Goal: Information Seeking & Learning: Learn about a topic

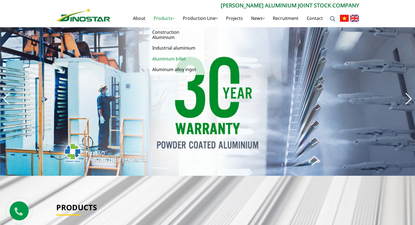
click at [162, 57] on link "Aluminium billet" at bounding box center [177, 59] width 55 height 11
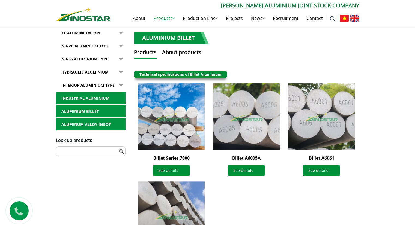
scroll to position [136, 0]
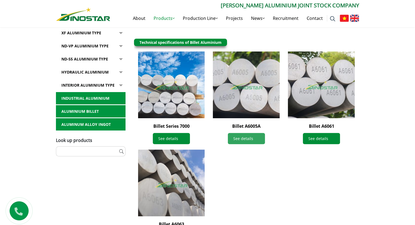
click at [245, 139] on link "See details" at bounding box center [246, 138] width 37 height 11
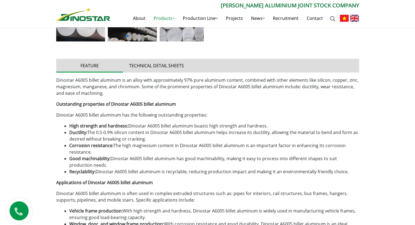
scroll to position [216, 0]
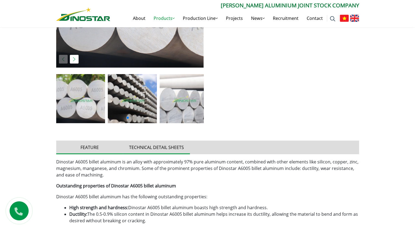
click at [165, 147] on button "Technical detail sheets" at bounding box center [156, 148] width 67 height 14
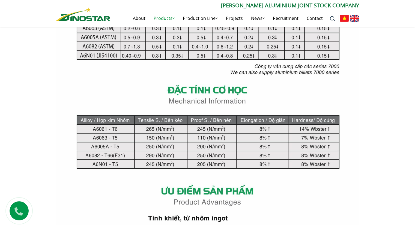
scroll to position [432, 0]
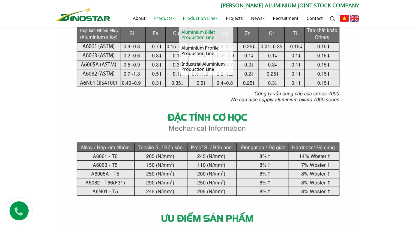
click at [205, 36] on link "Aluminium Billet Production Line" at bounding box center [206, 35] width 55 height 16
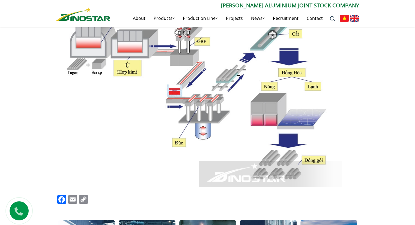
scroll to position [246, 0]
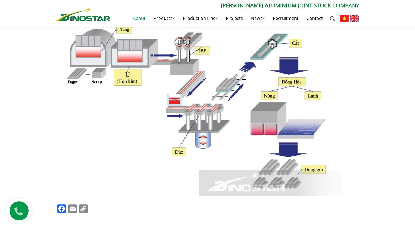
click at [139, 19] on link "About" at bounding box center [139, 18] width 21 height 17
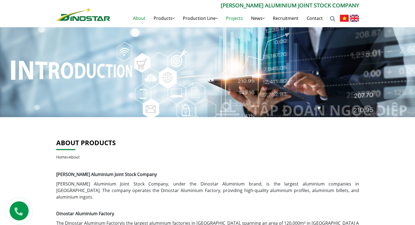
click at [239, 18] on link "Projects" at bounding box center [234, 18] width 25 height 17
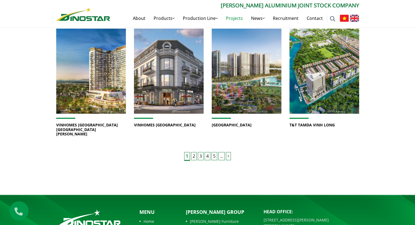
scroll to position [340, 0]
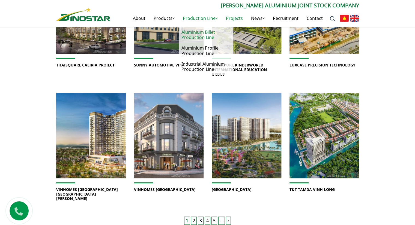
click at [206, 37] on link "Aluminium Billet Production Line" at bounding box center [206, 35] width 55 height 16
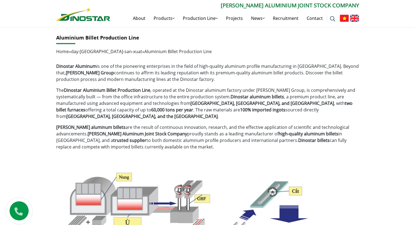
scroll to position [109, 0]
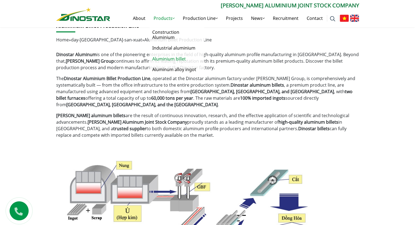
click at [163, 59] on link "Aluminium billet" at bounding box center [177, 59] width 55 height 11
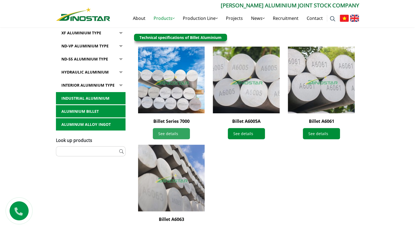
scroll to position [136, 0]
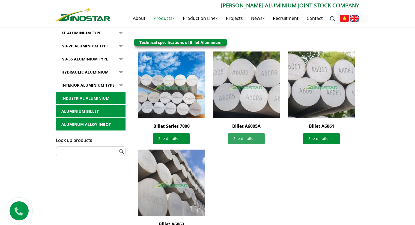
click at [246, 140] on link "See details" at bounding box center [246, 138] width 37 height 11
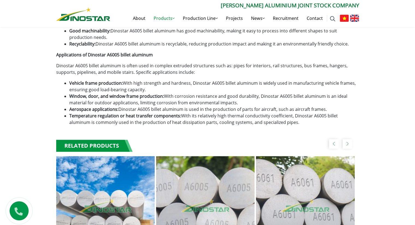
scroll to position [382, 0]
